Goal: Task Accomplishment & Management: Use online tool/utility

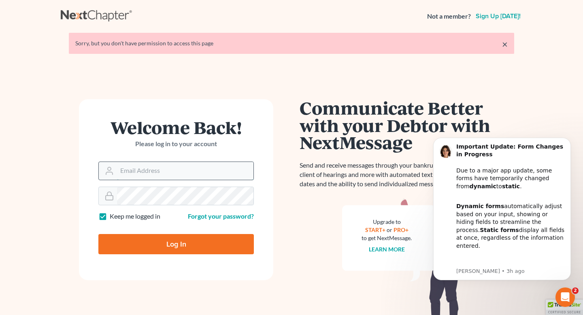
click at [170, 177] on input "Email Address" at bounding box center [185, 171] width 136 height 18
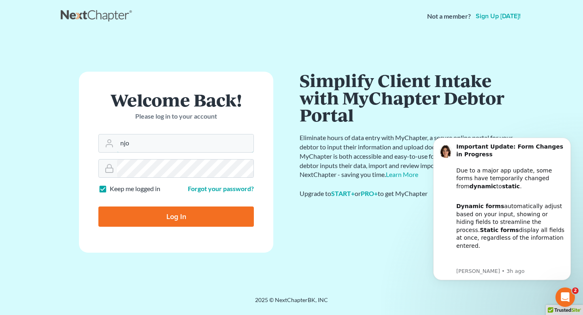
type input "[EMAIL_ADDRESS][DOMAIN_NAME][PERSON_NAME]"
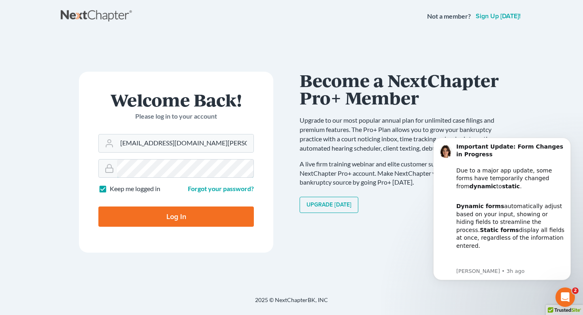
click at [98, 206] on input "Log In" at bounding box center [175, 216] width 155 height 20
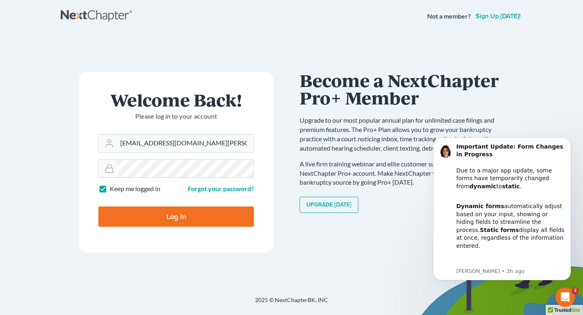
type input "Thinking..."
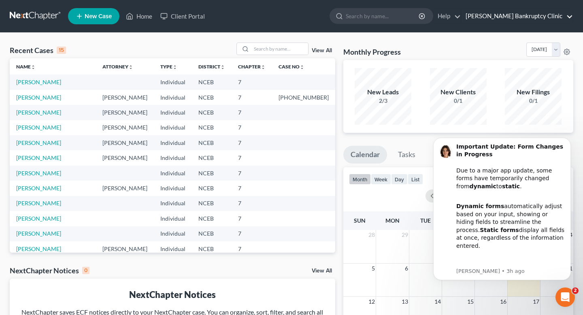
click at [503, 19] on link "[PERSON_NAME] Bankruptcy Clinic" at bounding box center [516, 16] width 111 height 15
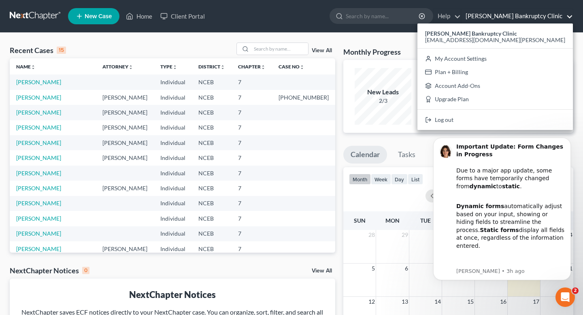
click at [503, 19] on link "[PERSON_NAME] Bankruptcy Clinic" at bounding box center [516, 16] width 111 height 15
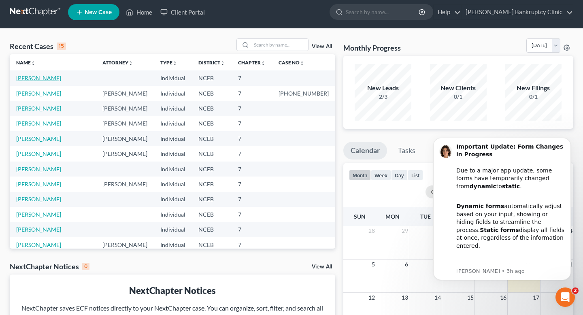
click at [43, 78] on link "[PERSON_NAME]" at bounding box center [38, 77] width 45 height 7
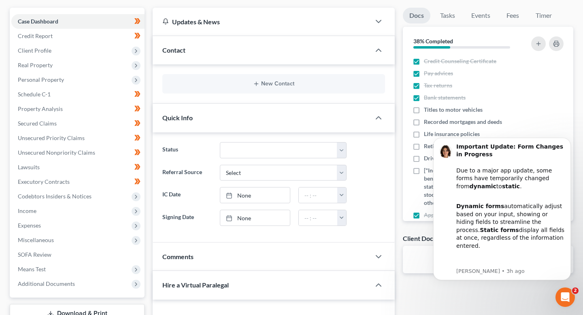
scroll to position [149, 0]
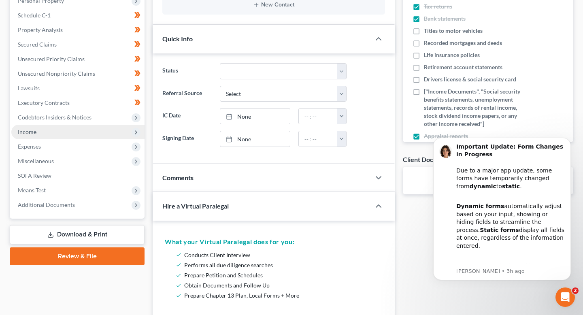
click at [69, 135] on span "Income" at bounding box center [77, 132] width 133 height 15
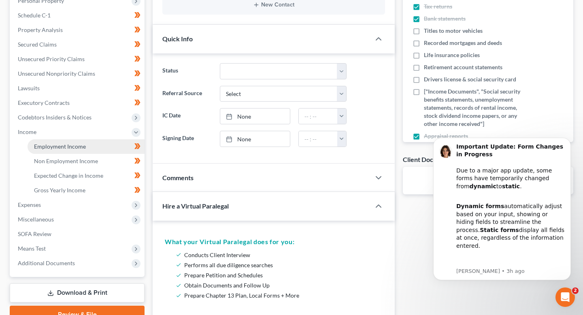
click at [70, 145] on span "Employment Income" at bounding box center [60, 146] width 52 height 7
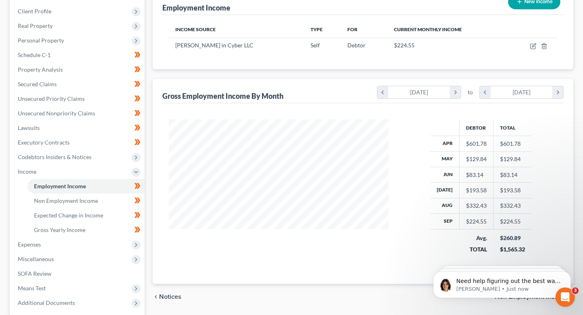
scroll to position [115, 0]
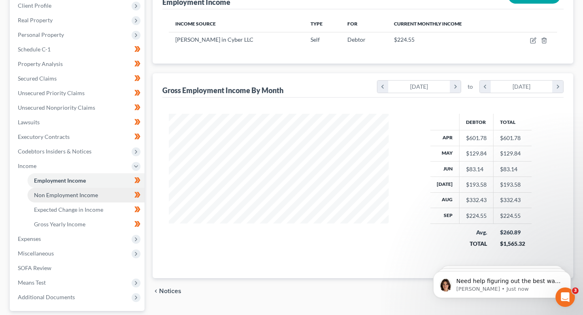
click at [107, 192] on link "Non Employment Income" at bounding box center [86, 195] width 117 height 15
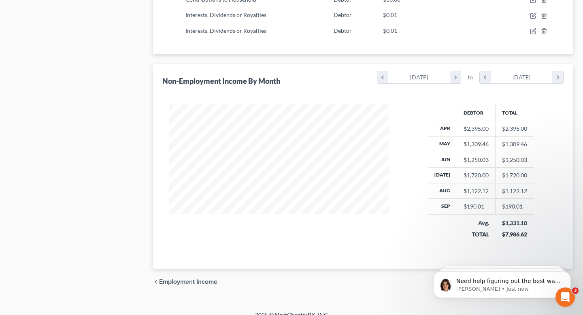
scroll to position [703, 0]
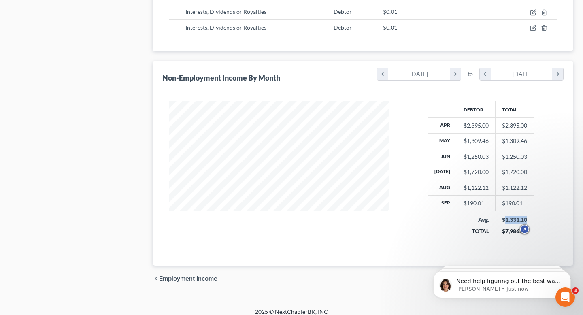
drag, startPoint x: 530, startPoint y: 220, endPoint x: 503, endPoint y: 219, distance: 27.1
click at [503, 219] on td "$1,331.10 $7,986.62" at bounding box center [514, 225] width 38 height 29
copy div "1,331.10"
